Goal: Information Seeking & Learning: Learn about a topic

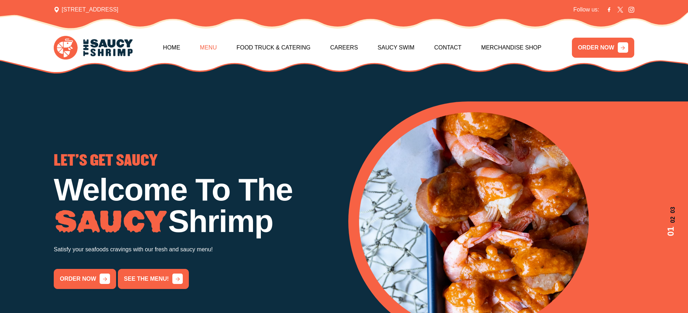
click at [212, 49] on link "Menu" at bounding box center [208, 47] width 17 height 31
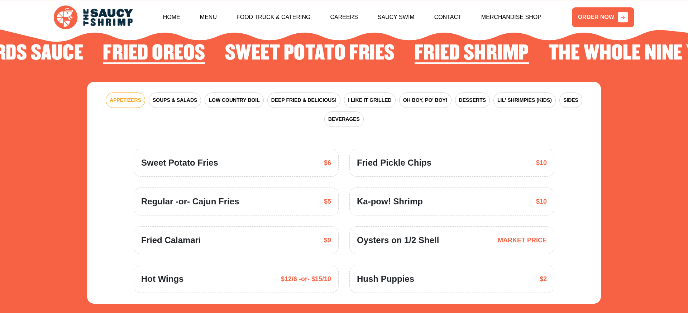
scroll to position [1088, 0]
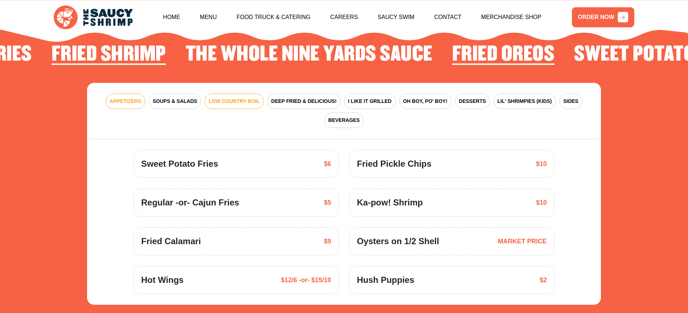
click at [230, 98] on span "LOW COUNTRY BOIL" at bounding box center [234, 102] width 51 height 8
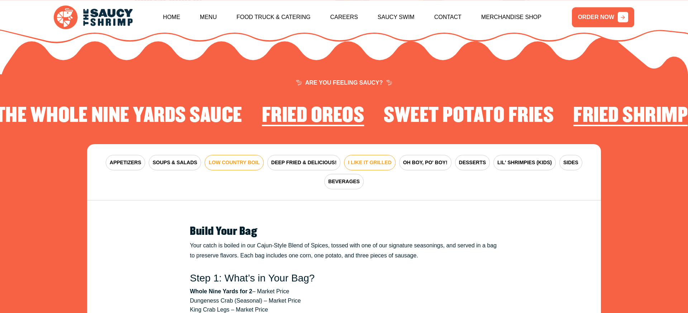
scroll to position [1035, 0]
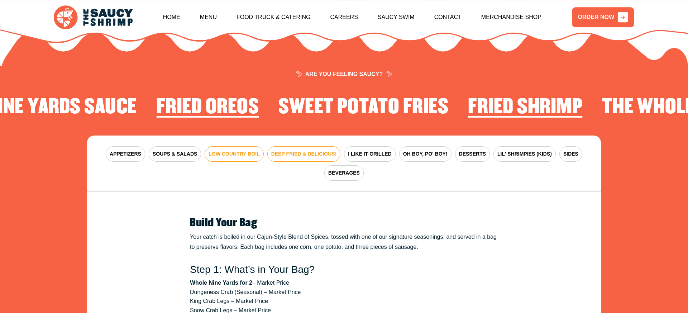
click at [322, 150] on span "DEEP FRIED & DELICIOUS!" at bounding box center [304, 154] width 66 height 8
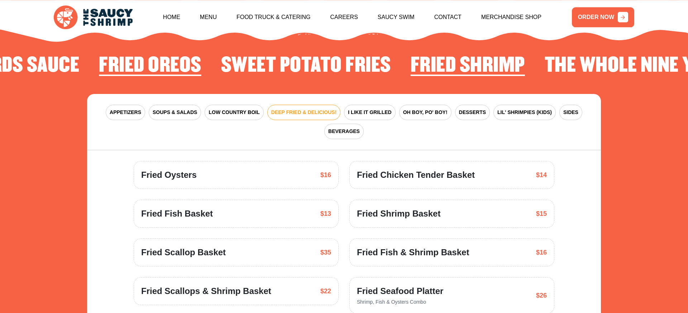
scroll to position [1097, 0]
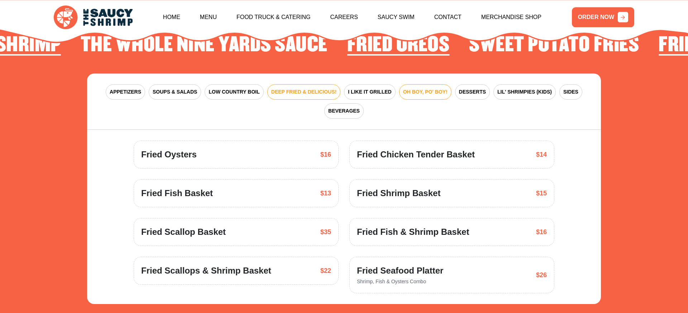
click at [442, 88] on span "OH BOY, PO' BOY!" at bounding box center [425, 92] width 44 height 8
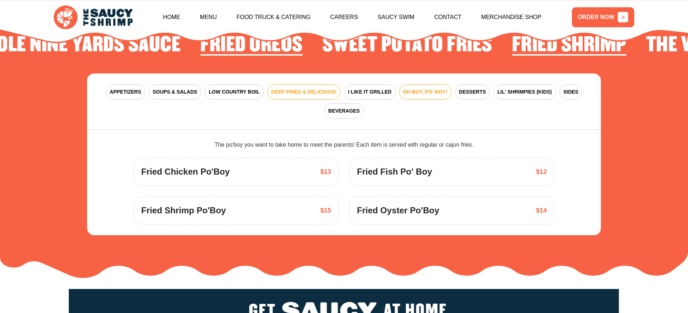
click at [301, 88] on span "DEEP FRIED & DELICIOUS!" at bounding box center [304, 92] width 66 height 8
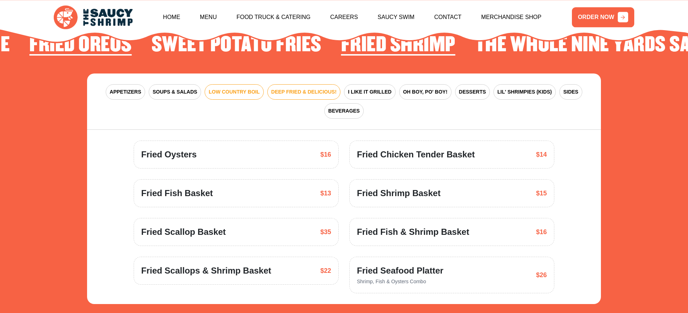
click at [219, 88] on span "LOW COUNTRY BOIL" at bounding box center [234, 92] width 51 height 8
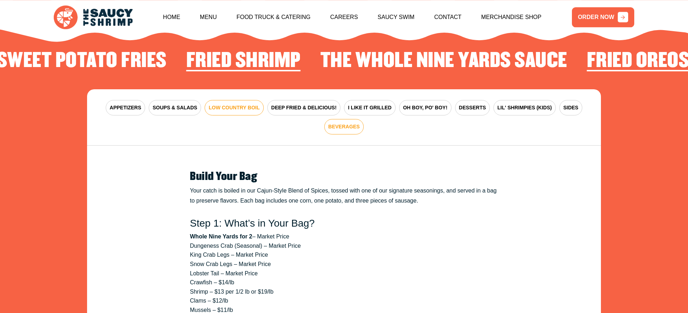
scroll to position [1080, 0]
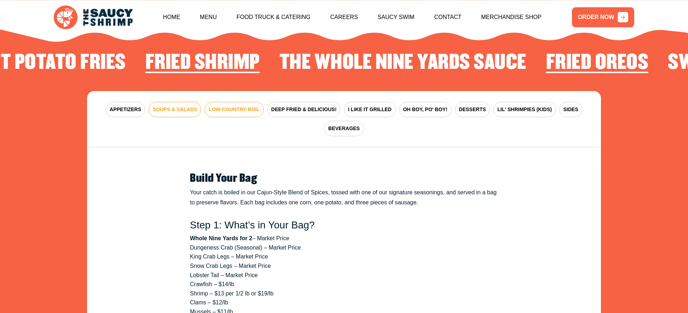
click at [181, 106] on span "SOUPS & SALADS" at bounding box center [175, 110] width 44 height 8
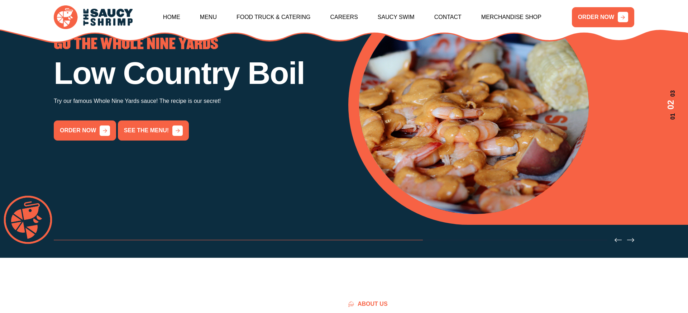
scroll to position [0, 0]
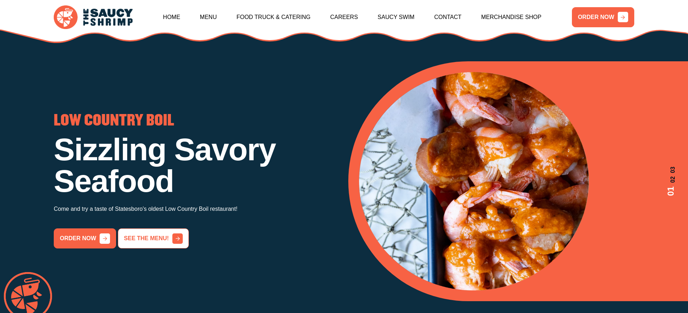
click at [169, 248] on link "See the menu!" at bounding box center [153, 238] width 71 height 20
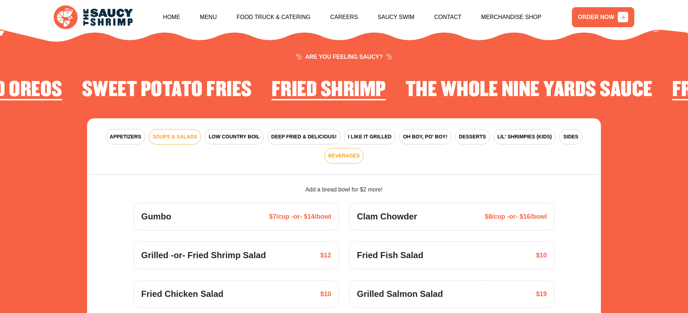
scroll to position [1053, 0]
